Goal: Task Accomplishment & Management: Manage account settings

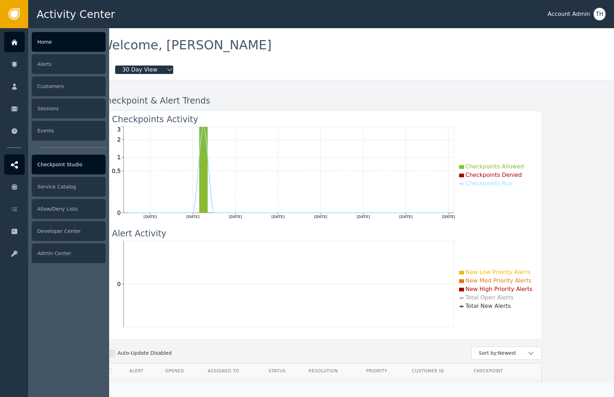
click at [47, 165] on div "Checkpoint Studio" at bounding box center [69, 165] width 74 height 20
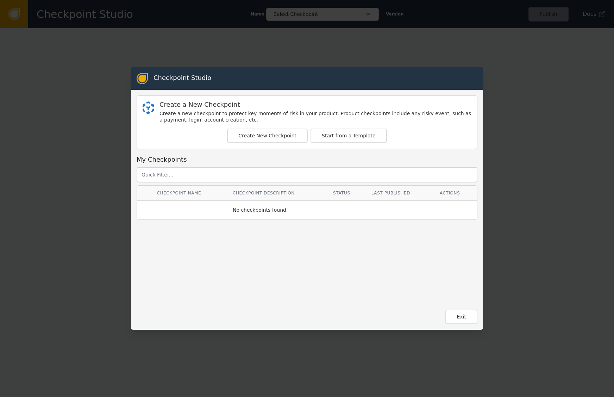
click at [252, 213] on span "No checkpoints found" at bounding box center [260, 210] width 54 height 13
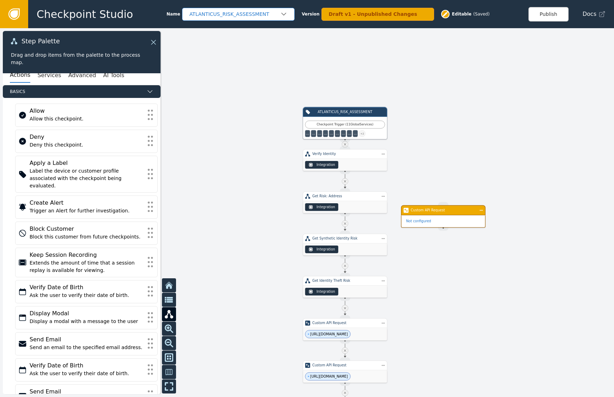
click at [237, 14] on div "ATLANTICUS_RISK_ASSESSMENT" at bounding box center [234, 14] width 91 height 7
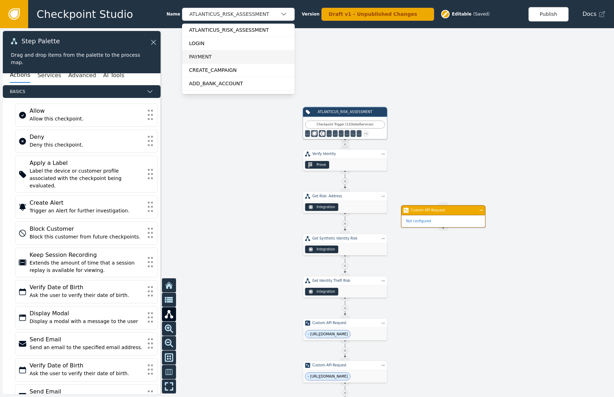
click at [222, 57] on div "PAYMENT" at bounding box center [238, 56] width 99 height 7
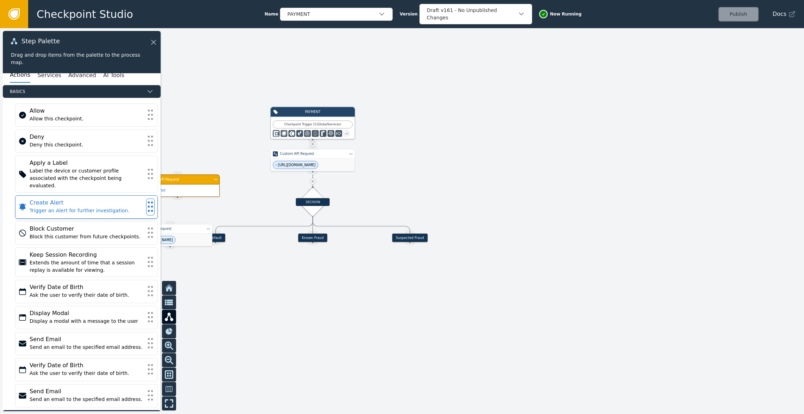
click at [146, 201] on icon at bounding box center [150, 206] width 8 height 15
click at [81, 207] on div "Trigger an Alert for further investigation." at bounding box center [87, 210] width 114 height 7
click at [160, 43] on div "Step Palette Drag and drop items from the palette to the process map." at bounding box center [82, 52] width 158 height 42
click at [157, 40] on div "Step Palette Drag and drop items from the palette to the process map." at bounding box center [82, 52] width 158 height 42
click at [154, 42] on icon at bounding box center [153, 42] width 8 height 8
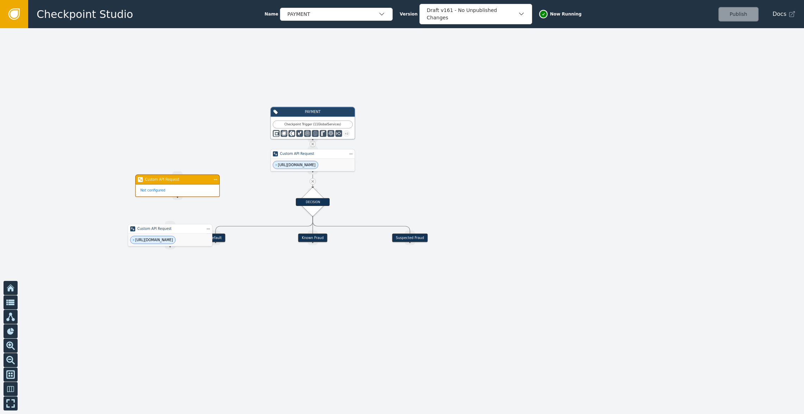
click at [291, 167] on span "[URL][DOMAIN_NAME]" at bounding box center [295, 165] width 45 height 8
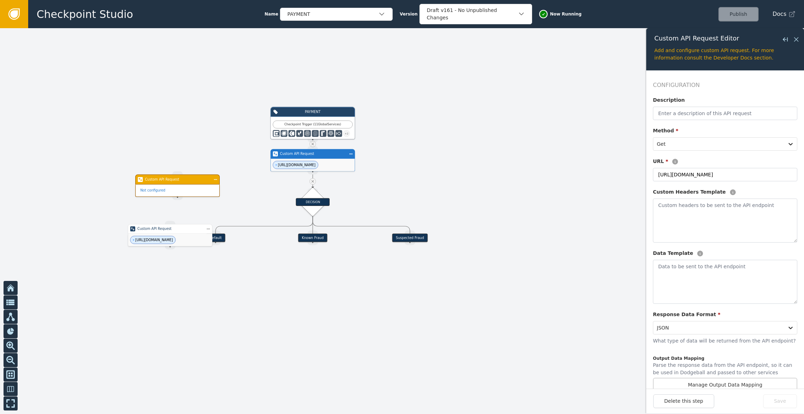
click at [15, 12] on icon at bounding box center [14, 14] width 8 height 8
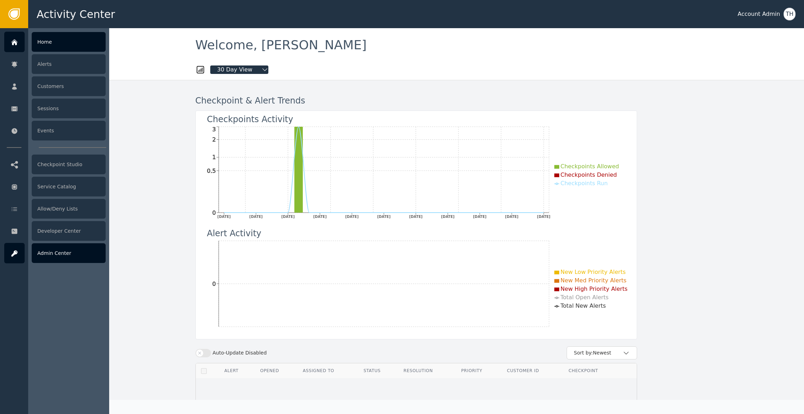
click at [71, 258] on div "Admin Center" at bounding box center [69, 253] width 74 height 20
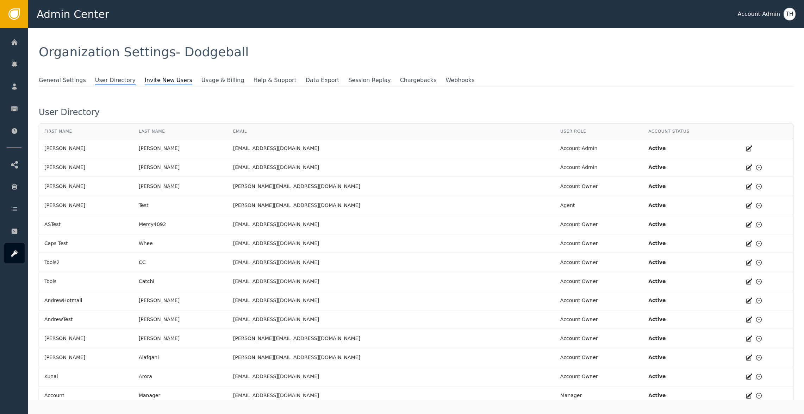
click at [157, 80] on span "Invite New Users" at bounding box center [169, 80] width 48 height 9
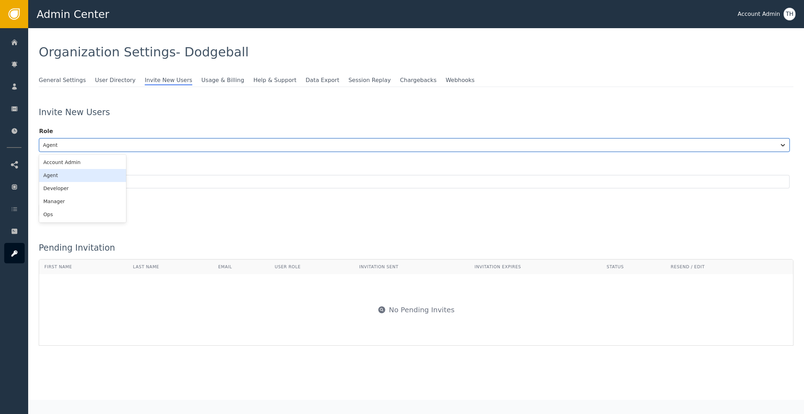
click at [93, 142] on div at bounding box center [408, 145] width 730 height 10
click at [58, 162] on div "Account Admin" at bounding box center [82, 162] width 87 height 13
click at [68, 182] on input "email" at bounding box center [414, 181] width 750 height 13
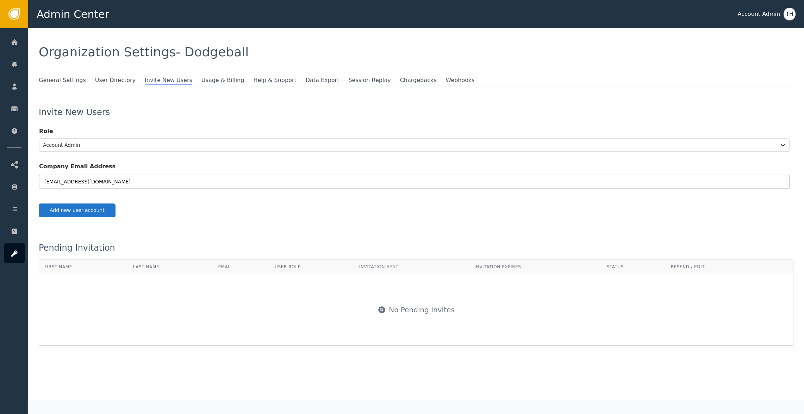
click at [49, 184] on input "[EMAIL_ADDRESS][DOMAIN_NAME]" at bounding box center [414, 181] width 750 height 13
click at [75, 210] on button "Add new user account" at bounding box center [77, 211] width 77 height 14
type input "[EMAIL_ADDRESS][DOMAIN_NAME]"
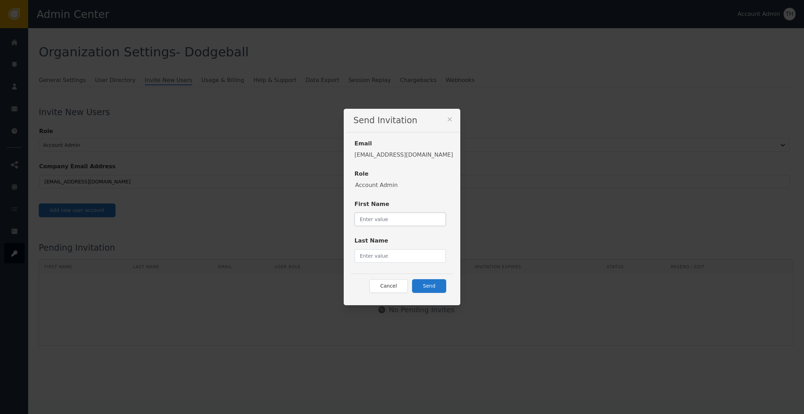
click at [379, 221] on input "text" at bounding box center [401, 219] width 92 height 13
type input "[PERSON_NAME]"
click at [377, 254] on input "text" at bounding box center [401, 255] width 92 height 13
type input "[PERSON_NAME]"
click at [427, 287] on button "Send" at bounding box center [429, 286] width 34 height 14
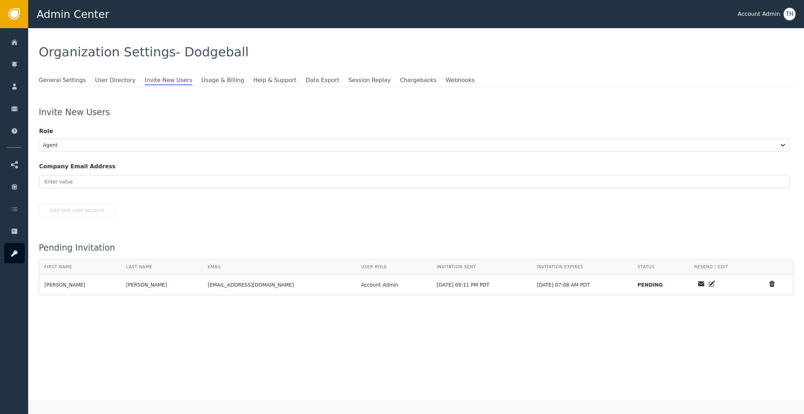
click at [135, 202] on form "Role Agent Company Email Address" at bounding box center [416, 160] width 755 height 87
click at [160, 77] on span "Invite New Users" at bounding box center [169, 80] width 48 height 9
click at [160, 81] on span "Invite New Users" at bounding box center [169, 80] width 48 height 9
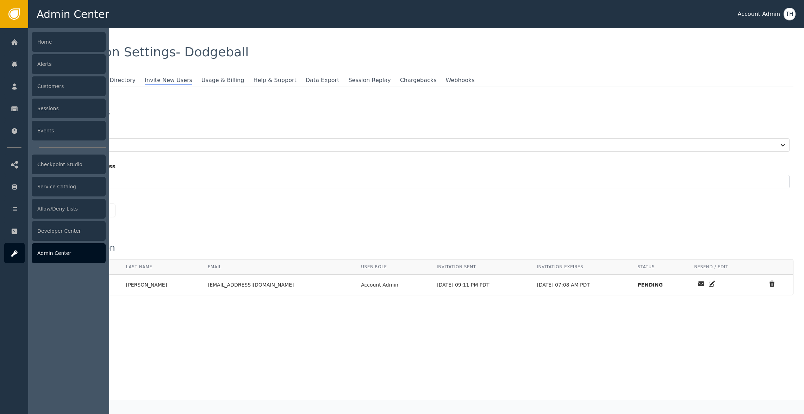
click at [16, 255] on icon at bounding box center [14, 254] width 7 height 8
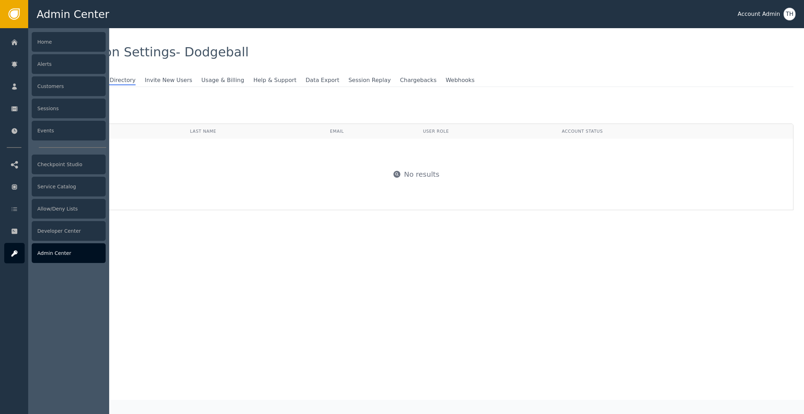
click at [59, 256] on div "Admin Center" at bounding box center [69, 253] width 74 height 20
click at [63, 251] on div "Admin Center" at bounding box center [69, 253] width 74 height 20
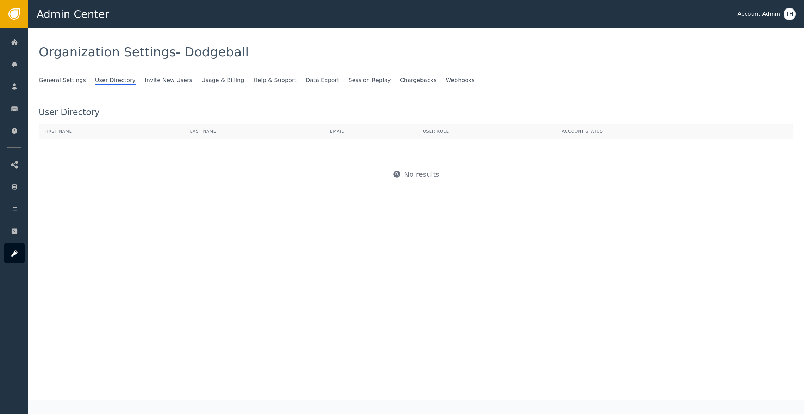
click at [161, 101] on div "General Settings User Directory Invite New Users Usage & Billing Help & Support…" at bounding box center [416, 143] width 755 height 134
click at [159, 77] on span "Invite New Users" at bounding box center [169, 80] width 48 height 9
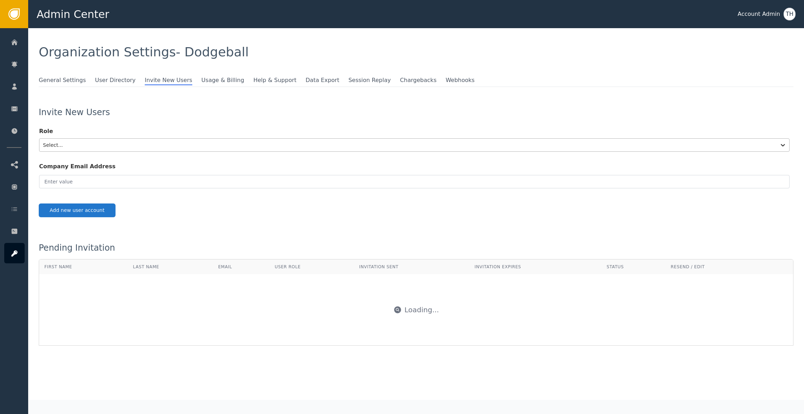
click at [80, 145] on div at bounding box center [408, 145] width 730 height 10
click at [94, 148] on div at bounding box center [408, 145] width 730 height 10
click at [614, 147] on icon at bounding box center [782, 145] width 7 height 7
click at [614, 144] on icon at bounding box center [782, 145] width 7 height 7
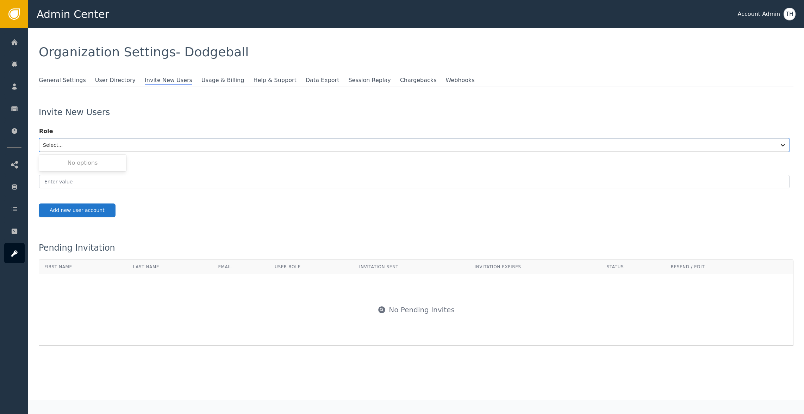
click at [397, 213] on div "Add new user account" at bounding box center [416, 211] width 755 height 14
click at [65, 208] on div "Add new user account" at bounding box center [416, 211] width 755 height 14
click at [182, 144] on div at bounding box center [408, 145] width 730 height 10
click at [103, 165] on div "No options" at bounding box center [82, 163] width 87 height 14
click at [90, 185] on input "email" at bounding box center [414, 181] width 750 height 13
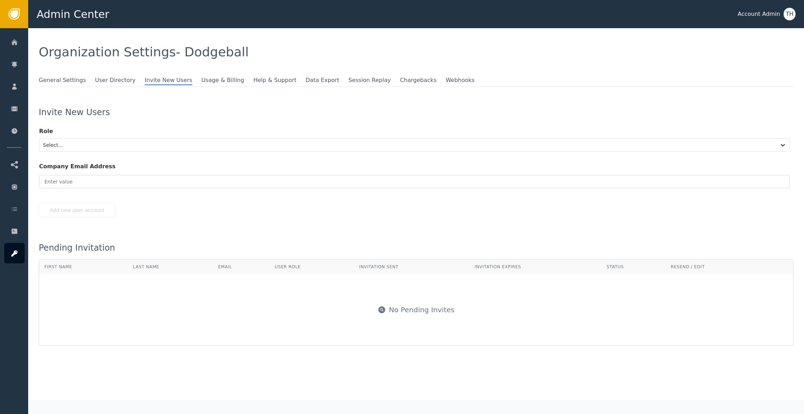
click at [62, 207] on div "Invite New Users Role Select... Company Email Address Add new user account Pend…" at bounding box center [416, 227] width 755 height 238
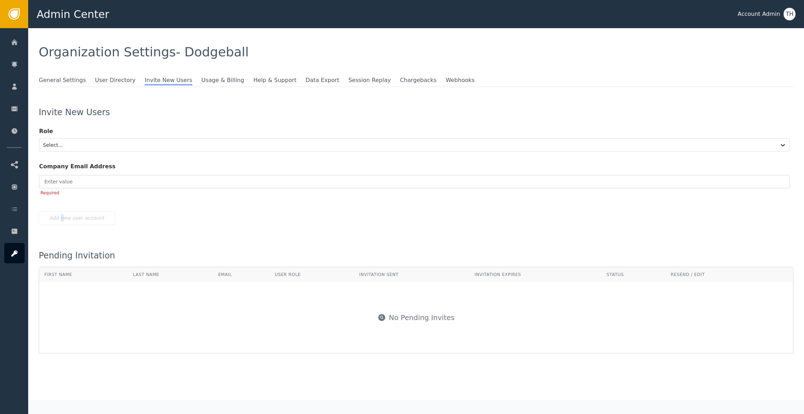
click at [62, 221] on div "Add new user account" at bounding box center [416, 218] width 755 height 14
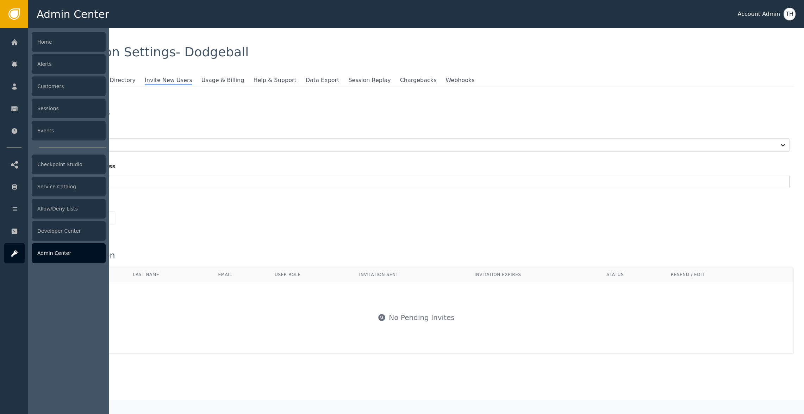
click at [15, 252] on icon at bounding box center [14, 253] width 6 height 6
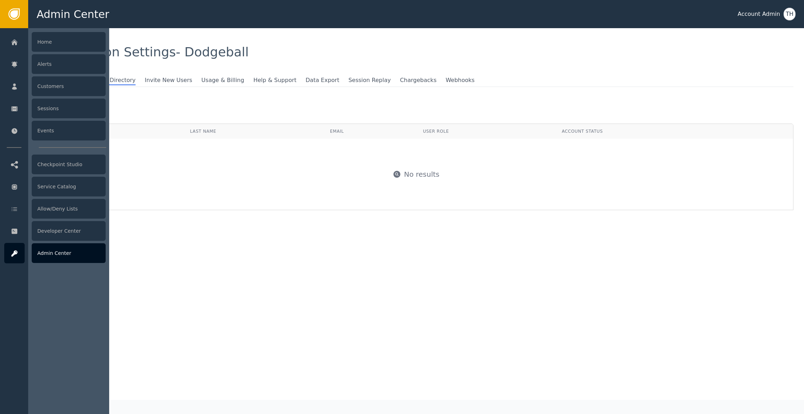
click at [57, 250] on div "Admin Center" at bounding box center [69, 253] width 74 height 20
click at [68, 255] on div "Admin Center" at bounding box center [69, 253] width 74 height 20
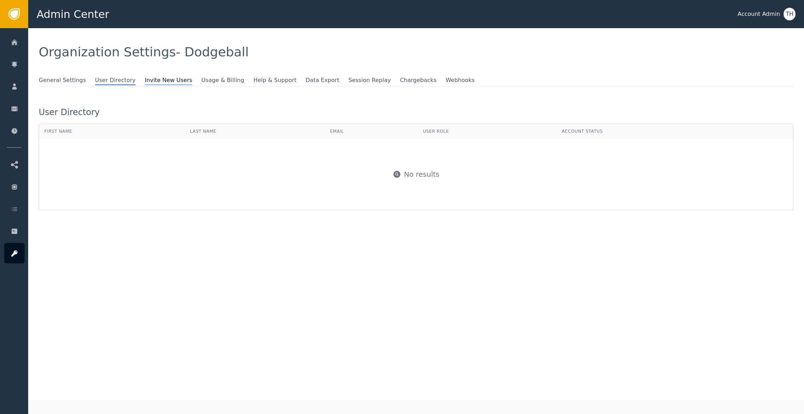
click at [163, 80] on span "Invite New Users" at bounding box center [169, 80] width 48 height 9
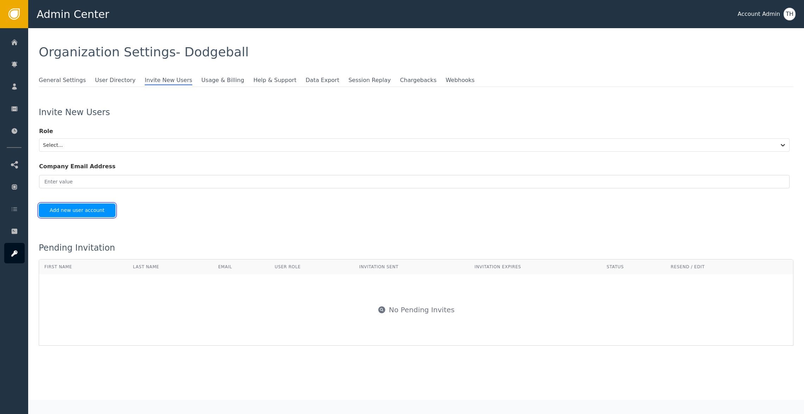
click at [77, 211] on button "Add new user account" at bounding box center [77, 211] width 77 height 14
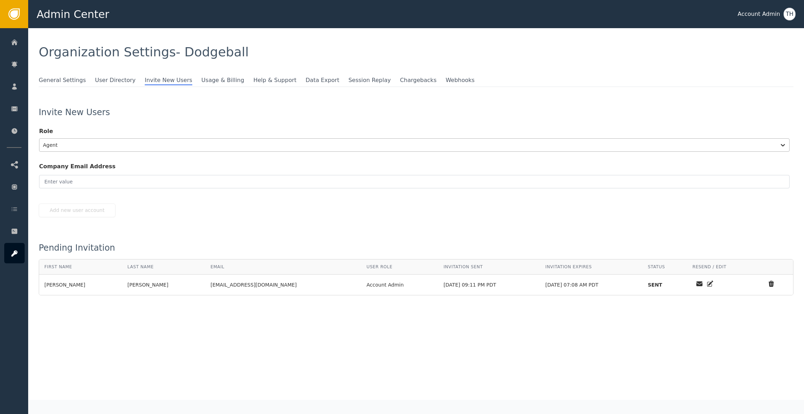
click at [93, 140] on div at bounding box center [408, 145] width 730 height 10
click at [80, 162] on div "Account Admin" at bounding box center [82, 162] width 87 height 13
click at [72, 181] on input "email" at bounding box center [414, 181] width 750 height 13
click at [82, 211] on button "Add new user account" at bounding box center [77, 211] width 77 height 14
type input "[EMAIL_ADDRESS][DOMAIN_NAME]"
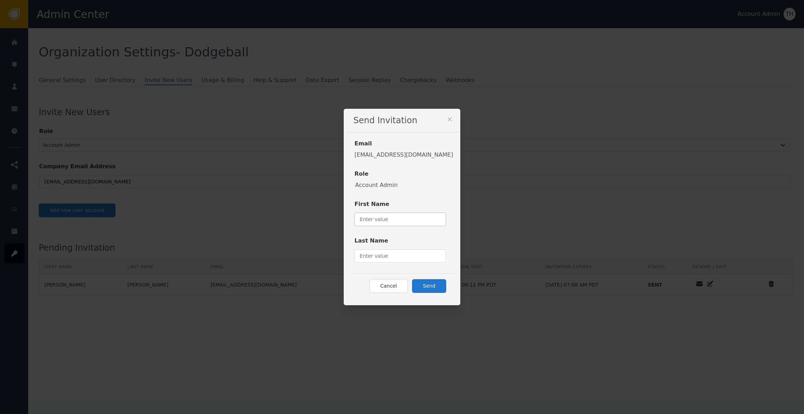
click at [370, 217] on input "text" at bounding box center [401, 219] width 92 height 13
type input "S"
type input "[PERSON_NAME]"
click at [384, 253] on input "text" at bounding box center [401, 255] width 92 height 13
type input "Grant"
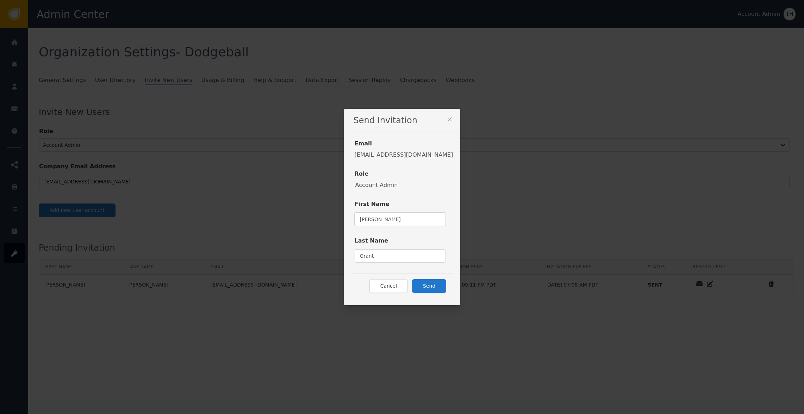
click at [409, 222] on input "[PERSON_NAME]" at bounding box center [401, 219] width 92 height 13
type input "[PERSON_NAME]"
click at [432, 284] on button "Send" at bounding box center [429, 286] width 34 height 14
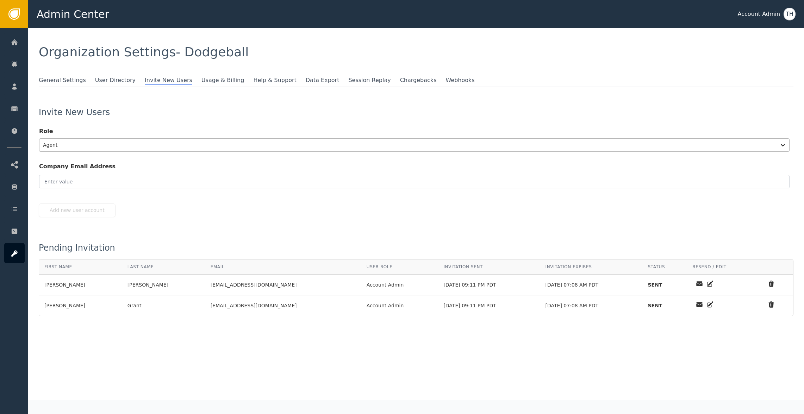
click at [79, 148] on div at bounding box center [408, 145] width 730 height 10
click at [86, 162] on div "Account Admin" at bounding box center [82, 162] width 87 height 13
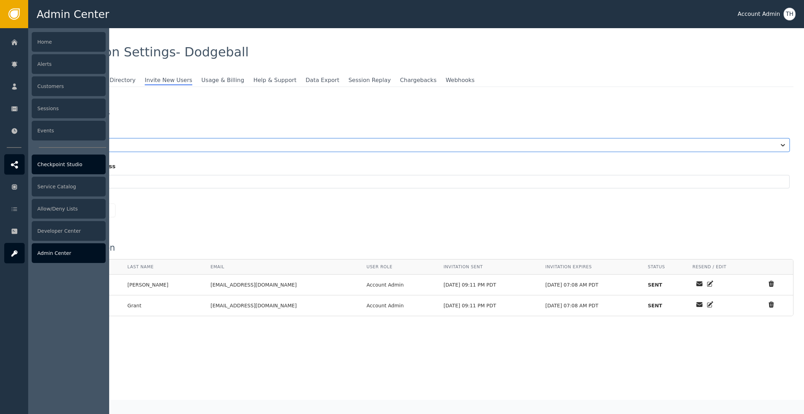
click at [64, 171] on div "Checkpoint Studio" at bounding box center [69, 165] width 74 height 20
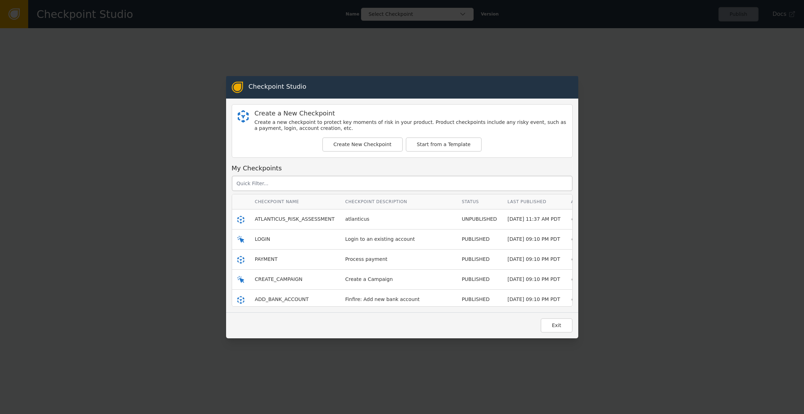
click at [330, 219] on td "ATLANTICUS_RISK_ASSESSMENT" at bounding box center [295, 220] width 90 height 20
click at [306, 216] on span "ATLANTICUS_RISK_ASSESSMENT" at bounding box center [295, 219] width 80 height 6
